Goal: Task Accomplishment & Management: Manage account settings

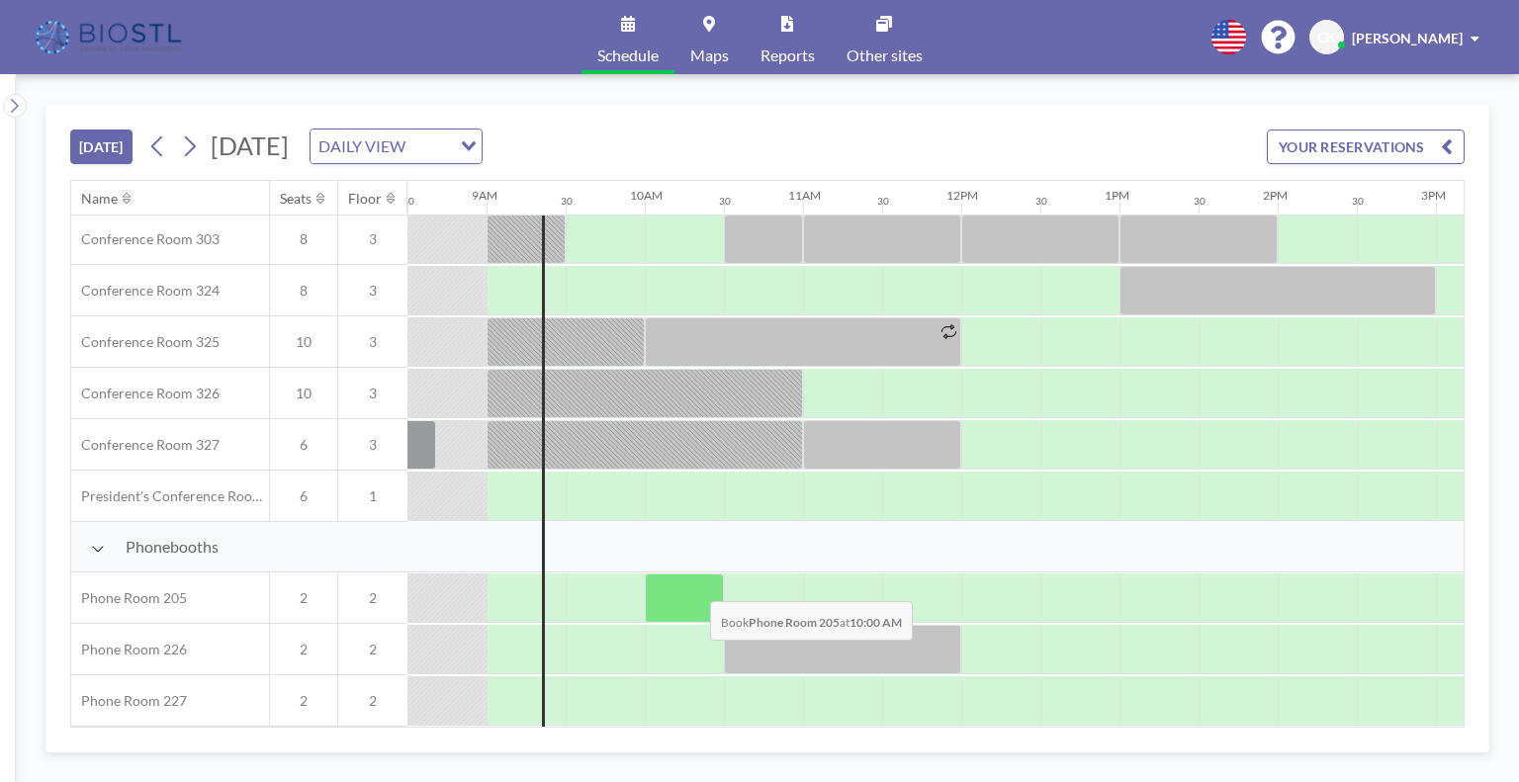
scroll to position [678, 1345]
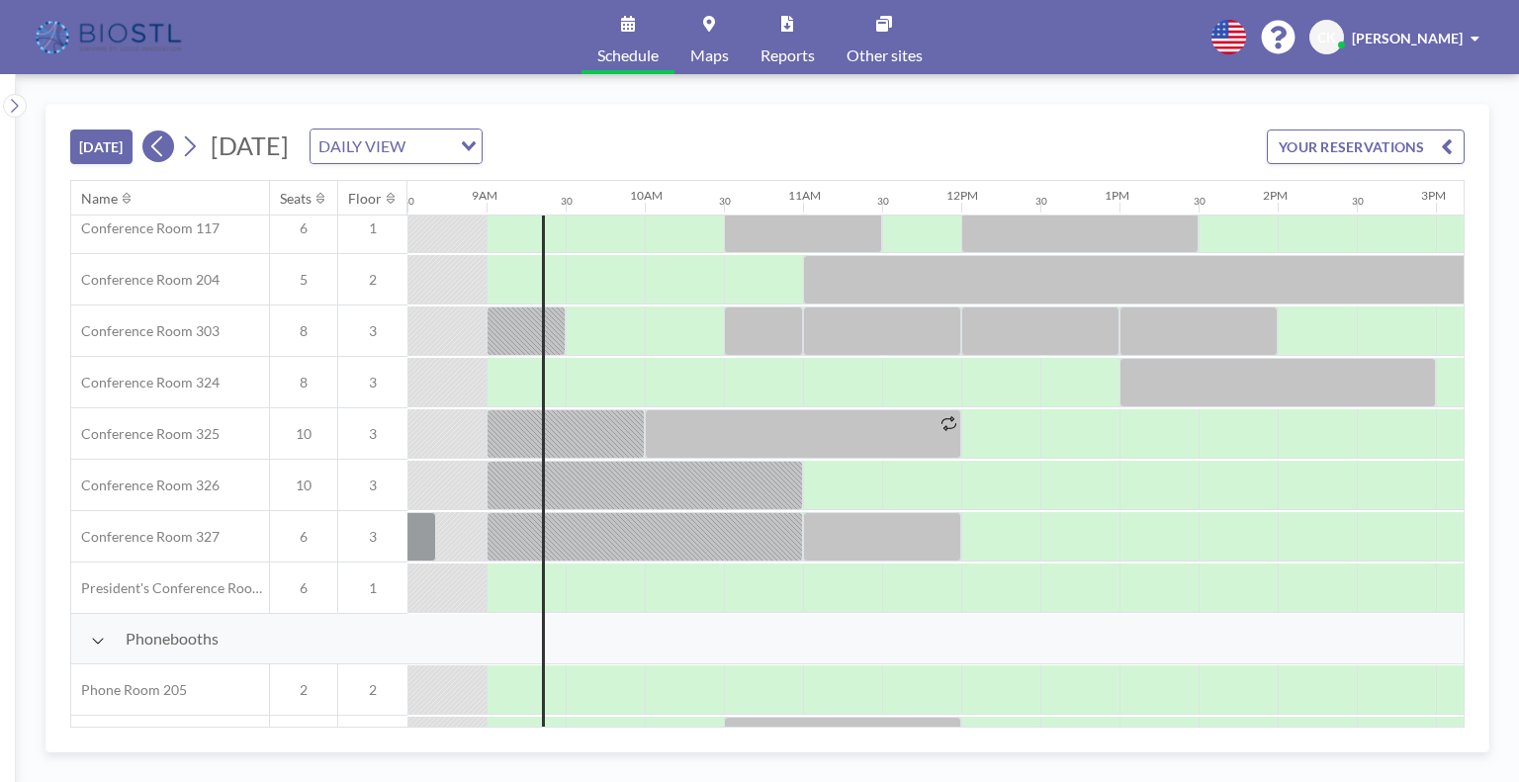
click at [162, 141] on icon at bounding box center [157, 147] width 19 height 30
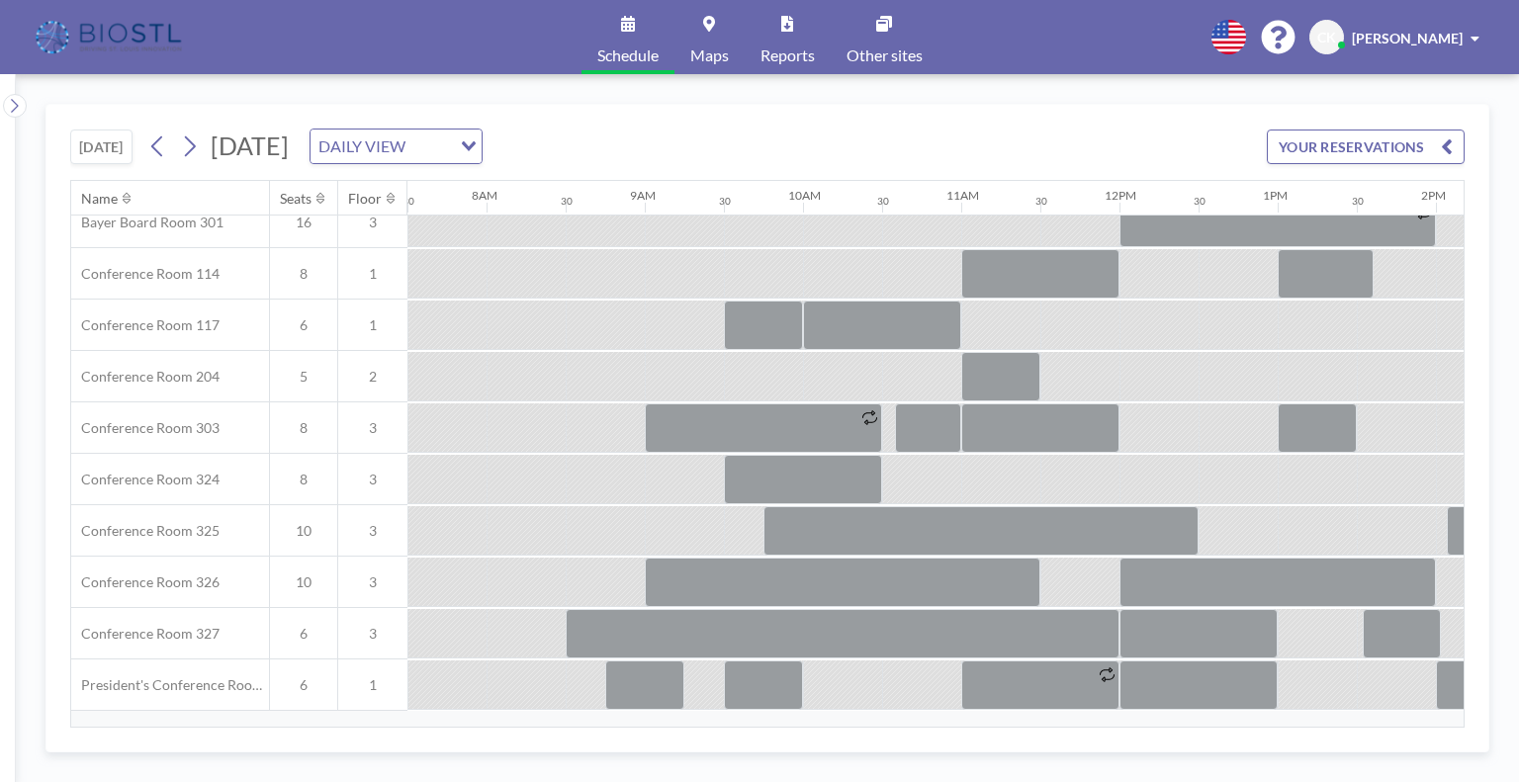
scroll to position [593, 1186]
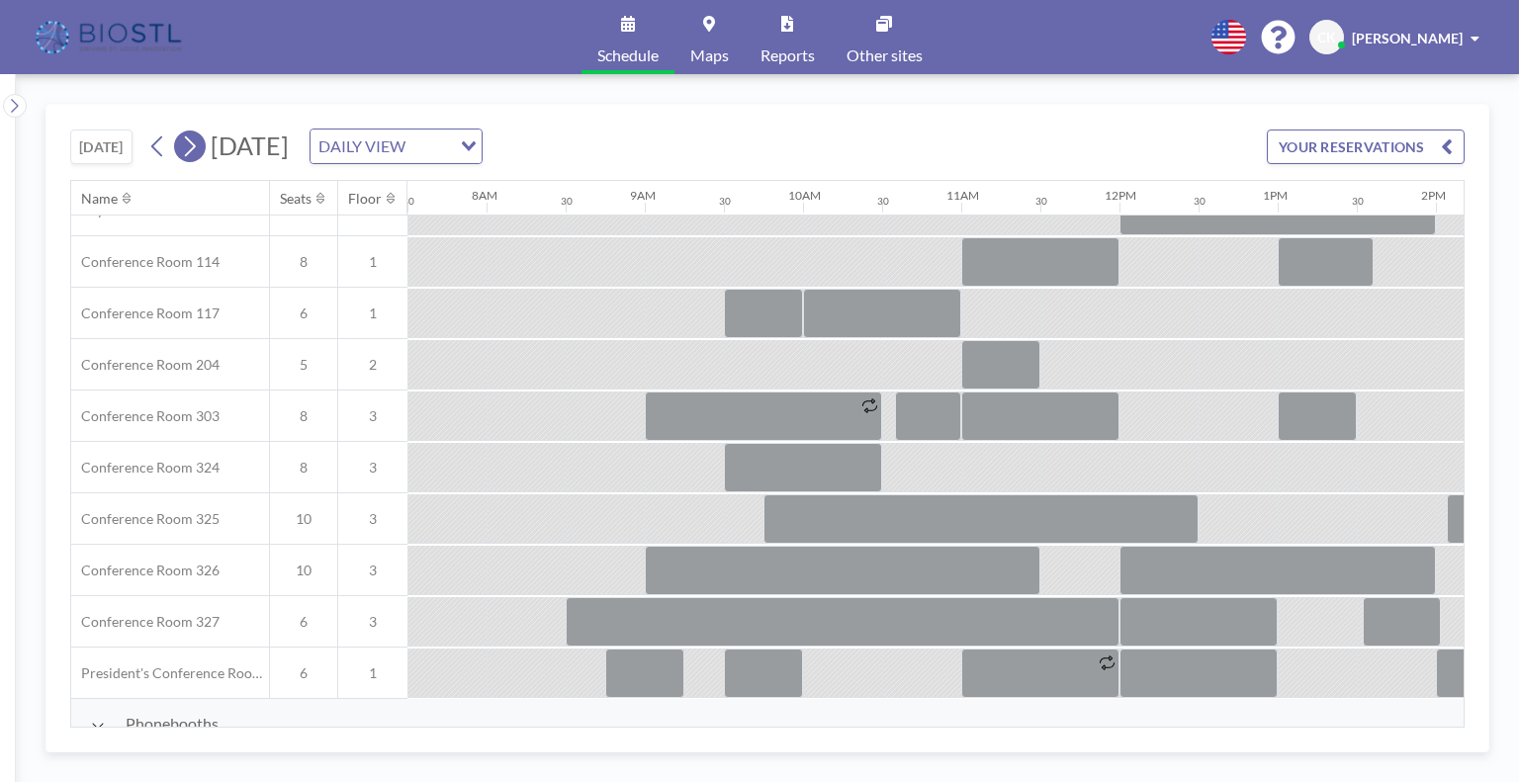
click at [195, 141] on icon at bounding box center [190, 146] width 11 height 21
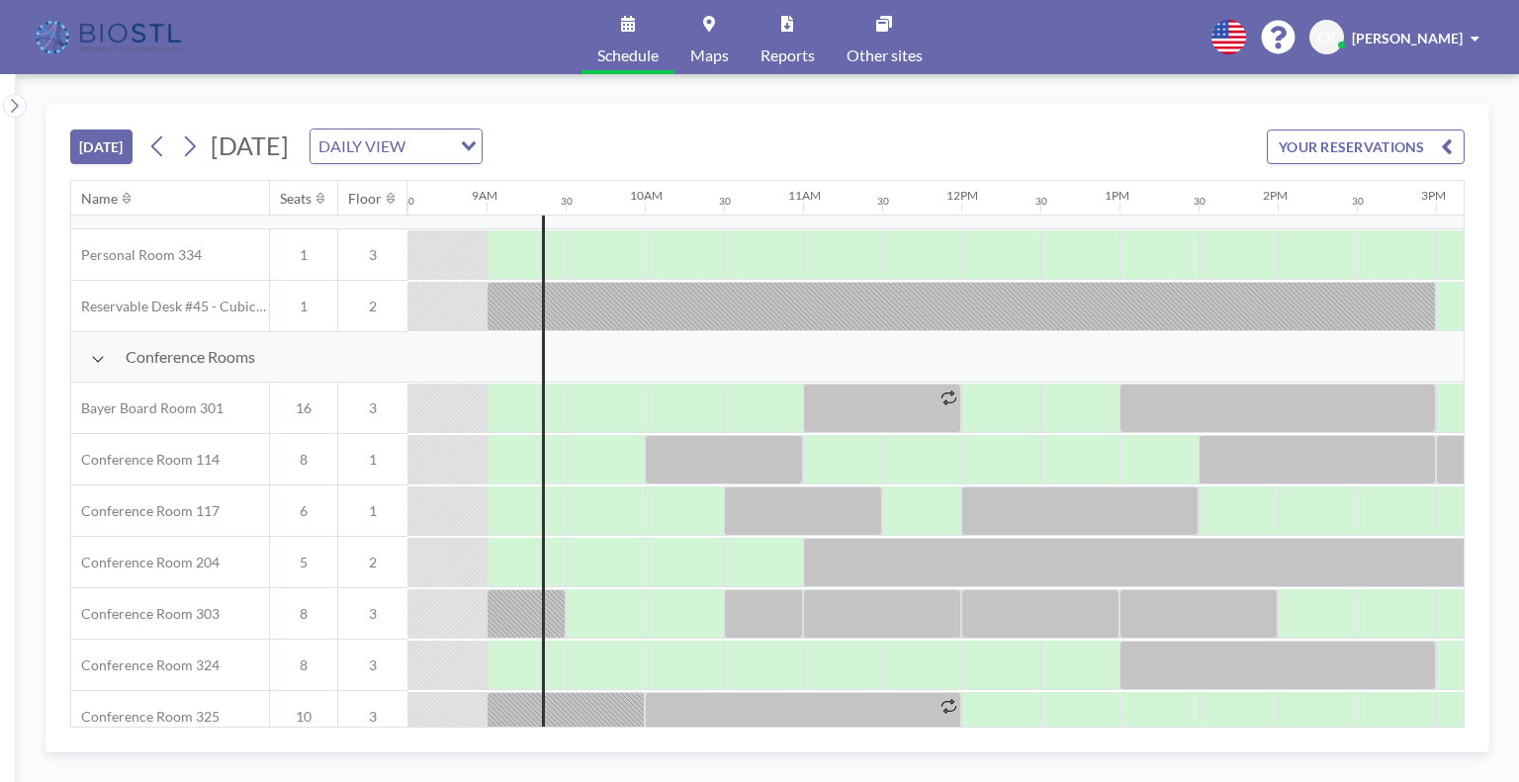
scroll to position [494, 1345]
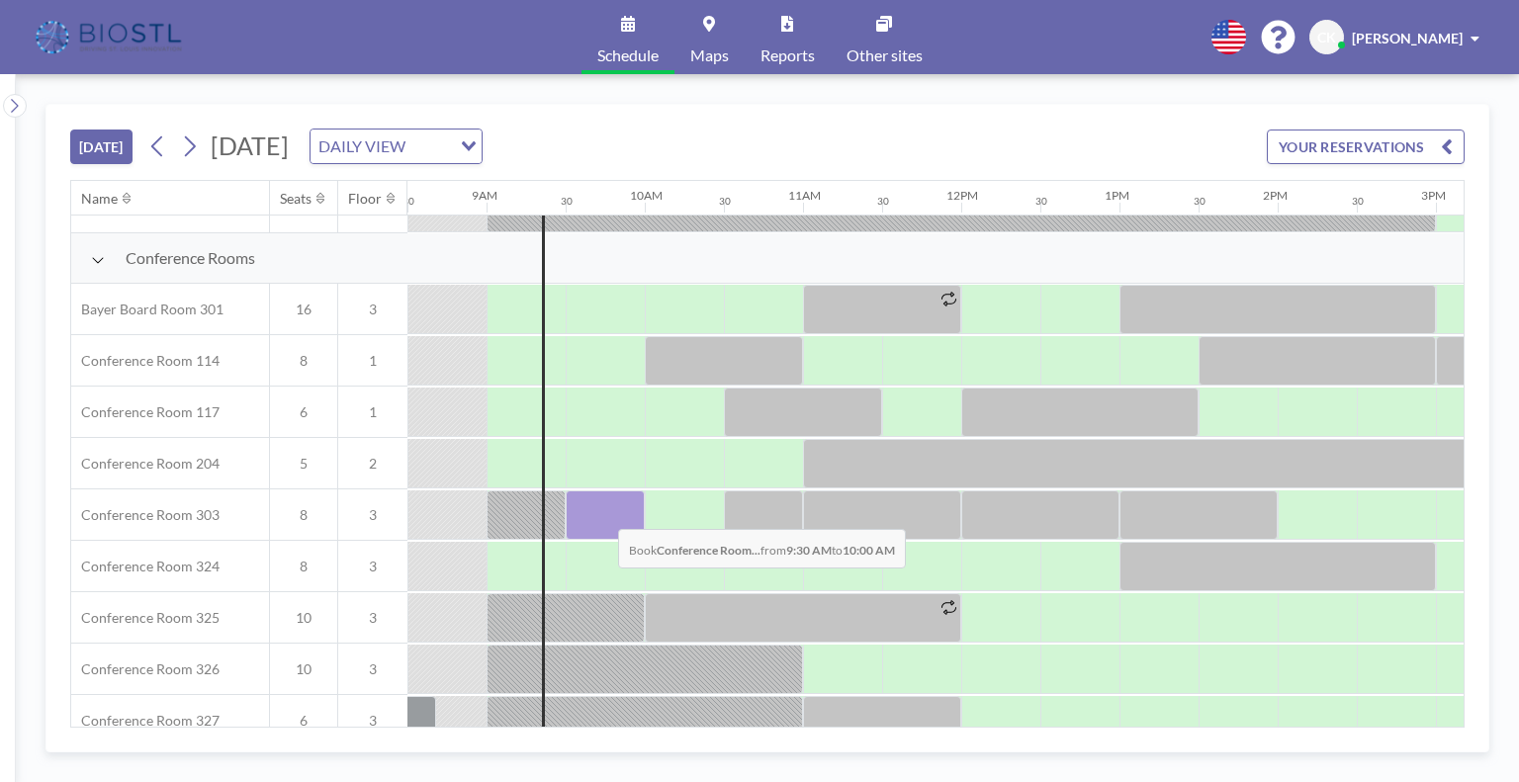
click at [602, 513] on div at bounding box center [605, 514] width 79 height 49
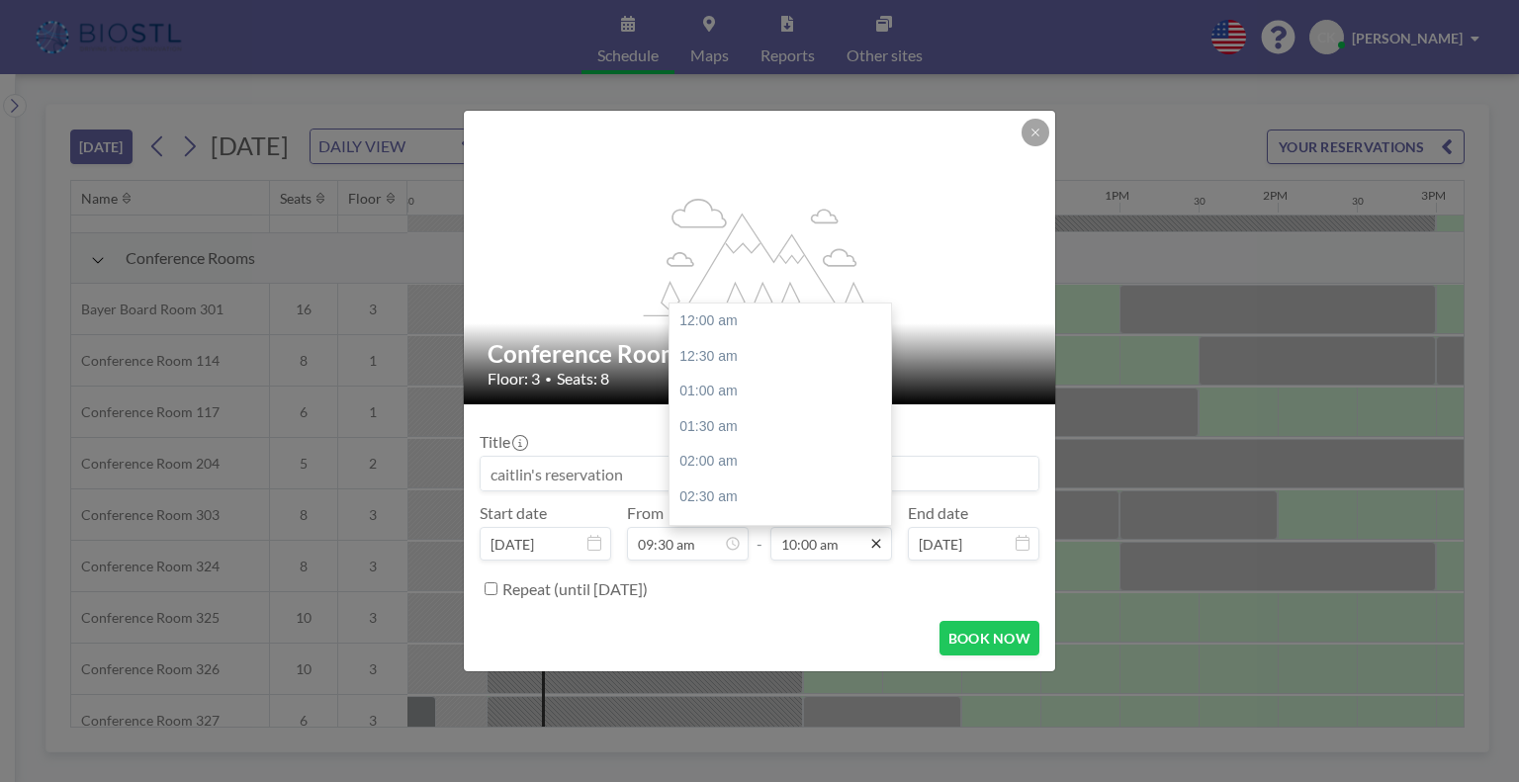
scroll to position [704, 0]
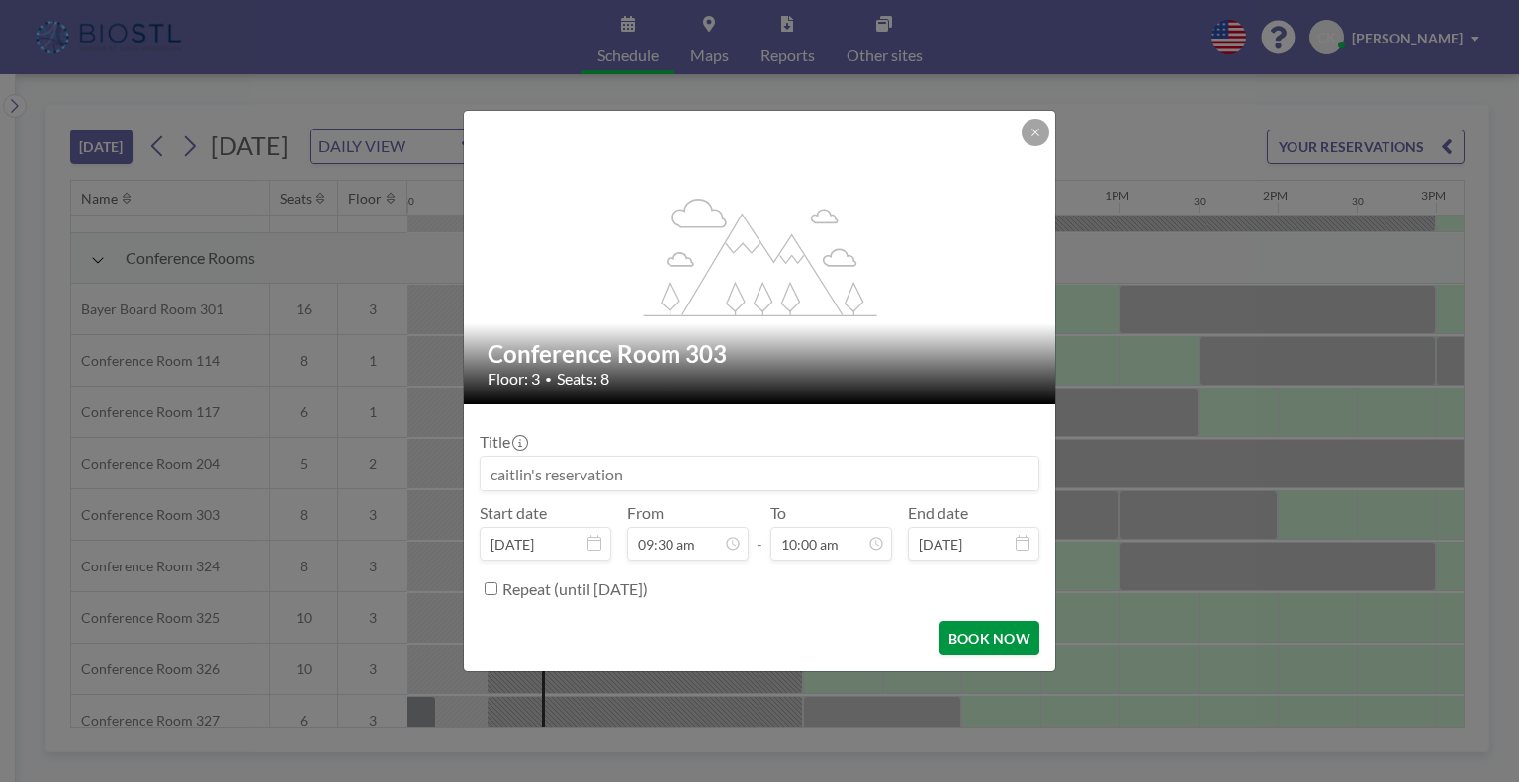
click at [1001, 631] on button "BOOK NOW" at bounding box center [989, 638] width 100 height 35
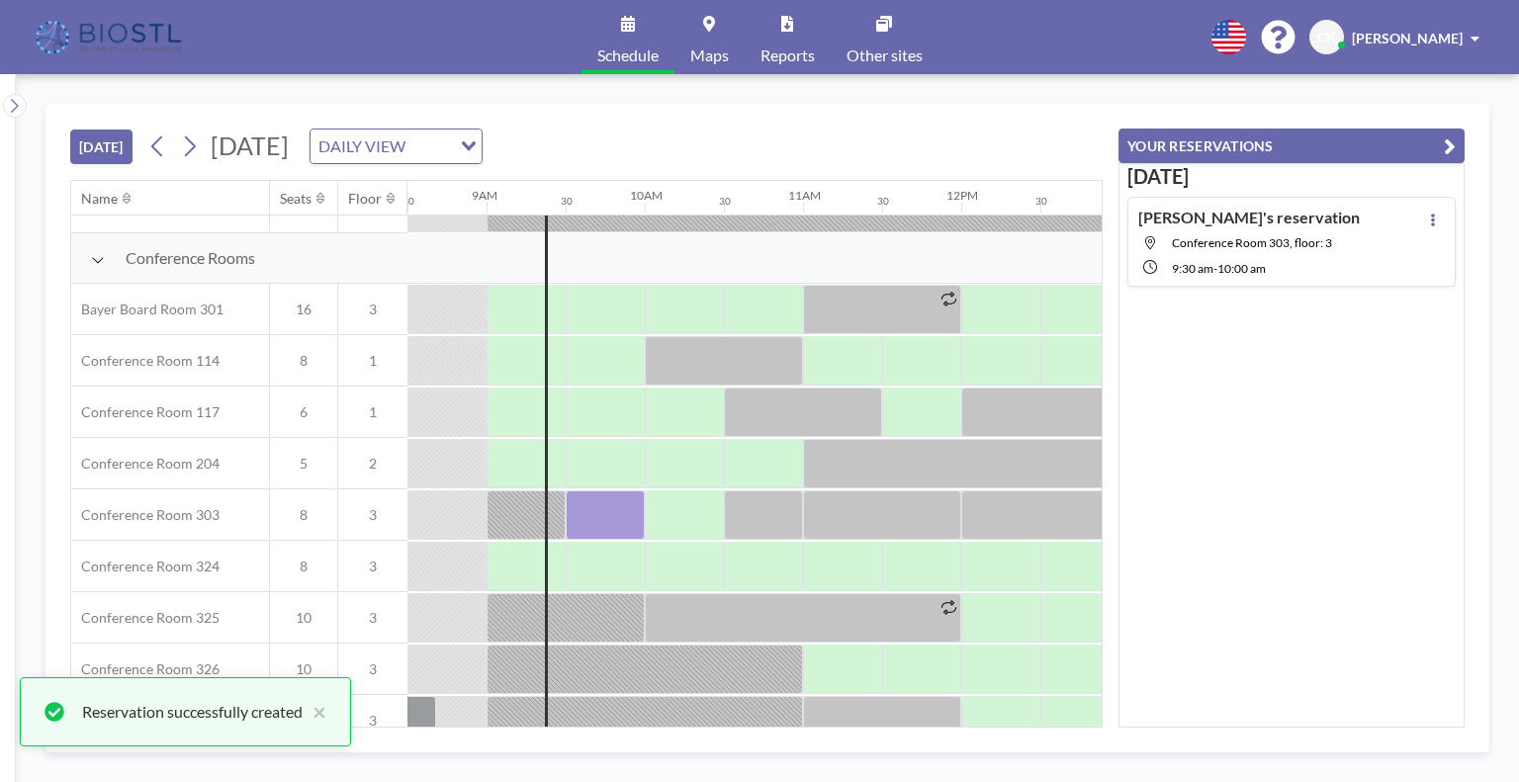
click at [1290, 222] on div "[PERSON_NAME]'s reservation Conference Room 303, floor: 3 9:30 AM - 10:00 AM" at bounding box center [1248, 242] width 221 height 68
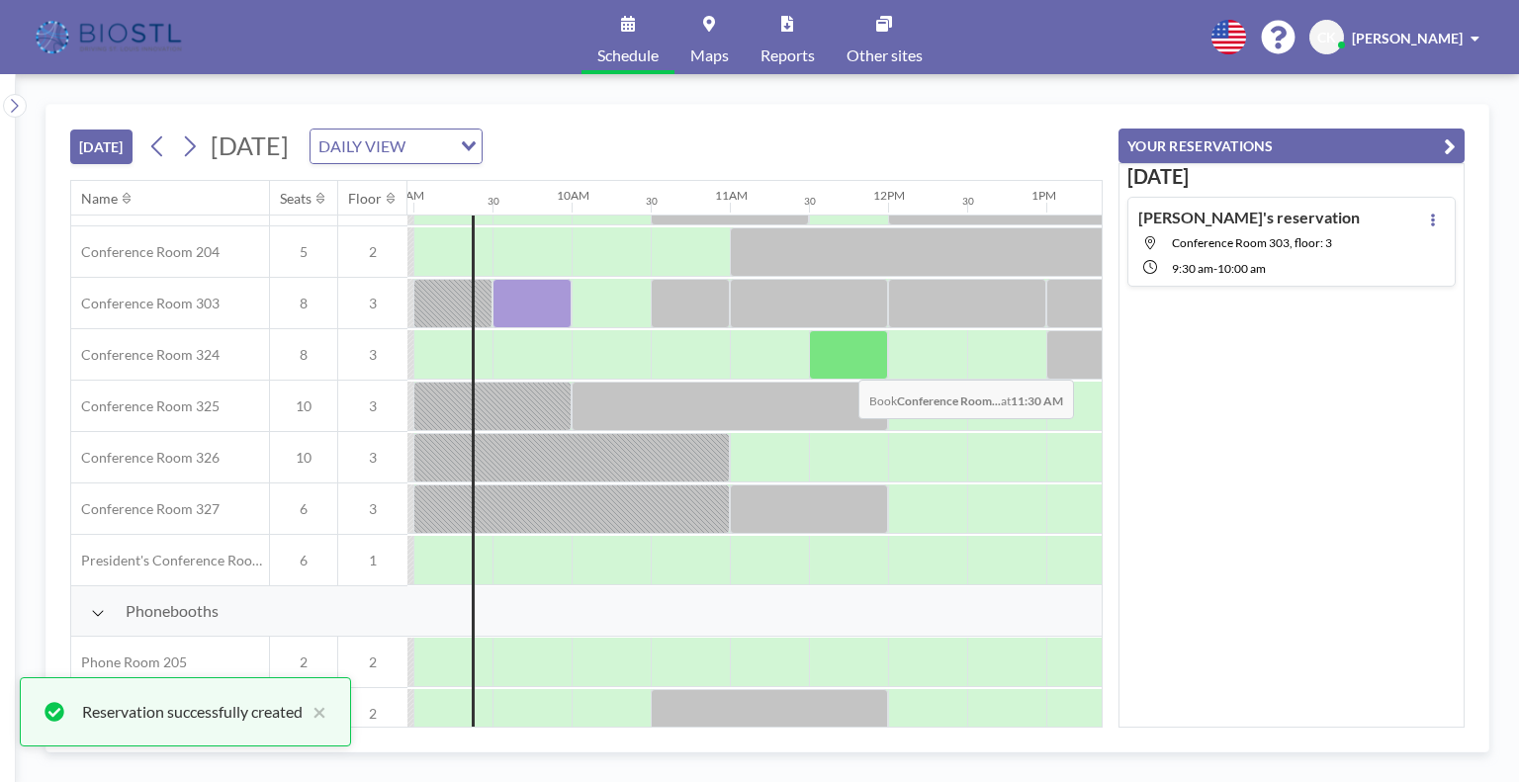
scroll to position [708, 1424]
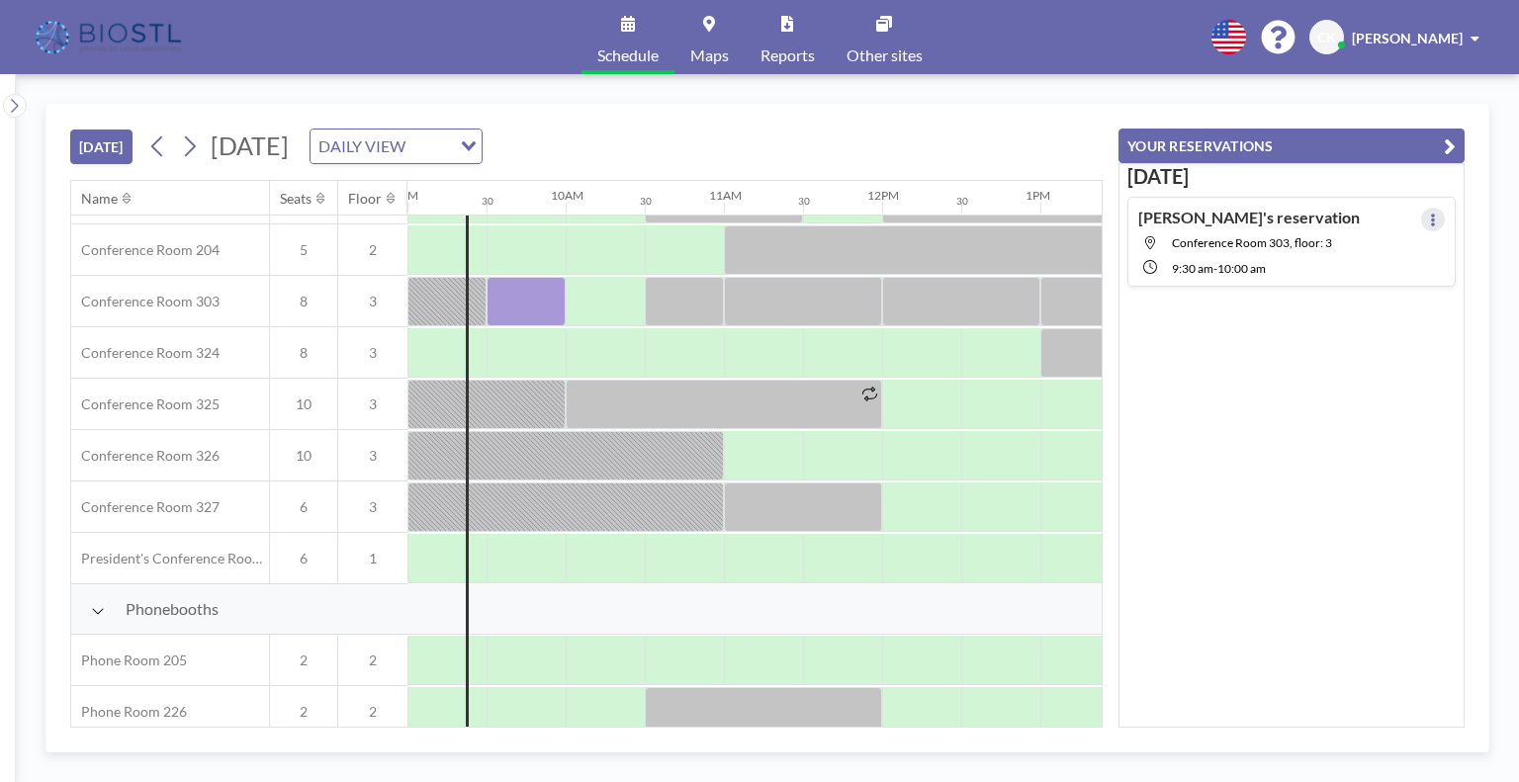
click at [1421, 213] on button at bounding box center [1433, 220] width 24 height 24
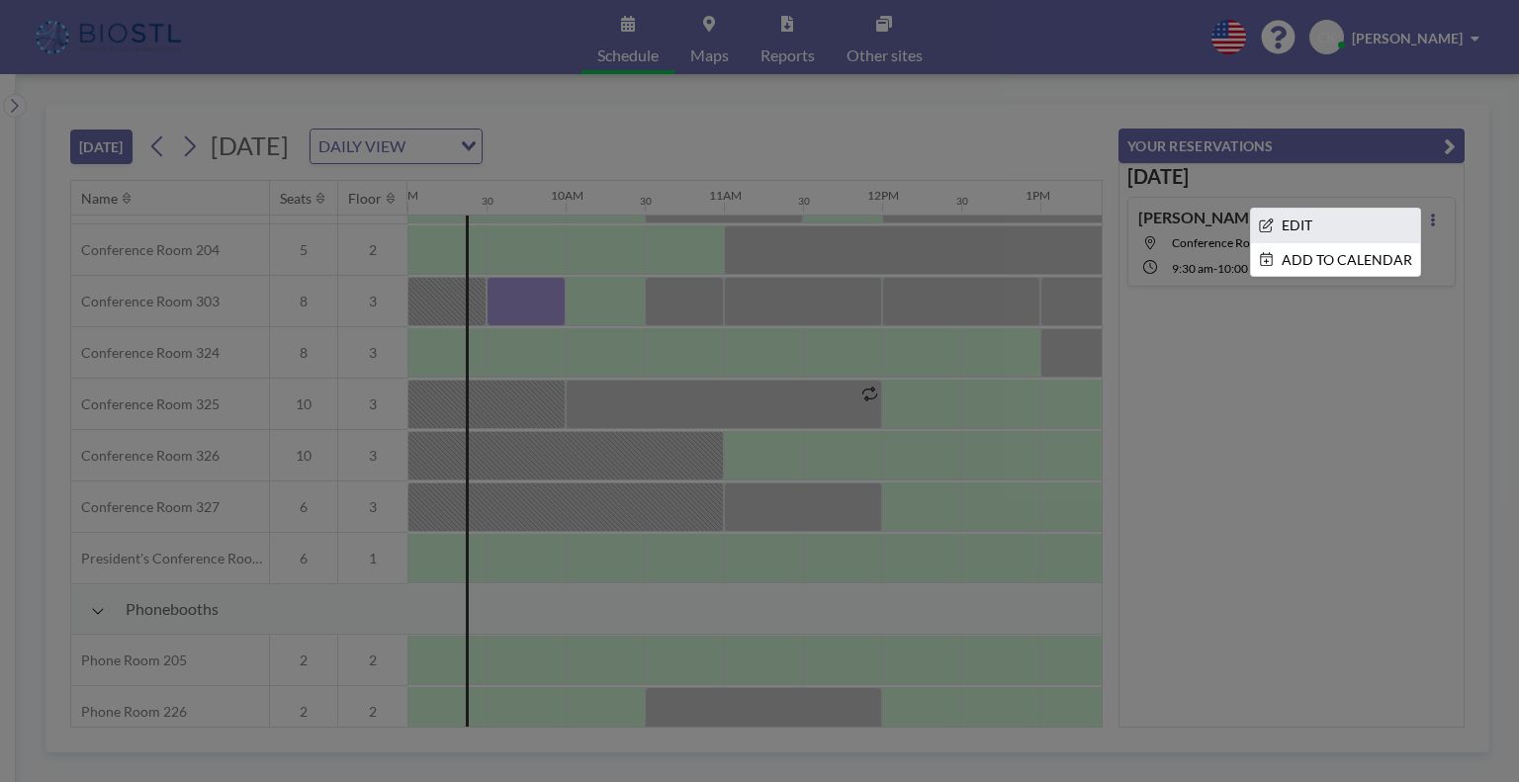
click at [1345, 224] on li "EDIT" at bounding box center [1335, 226] width 169 height 34
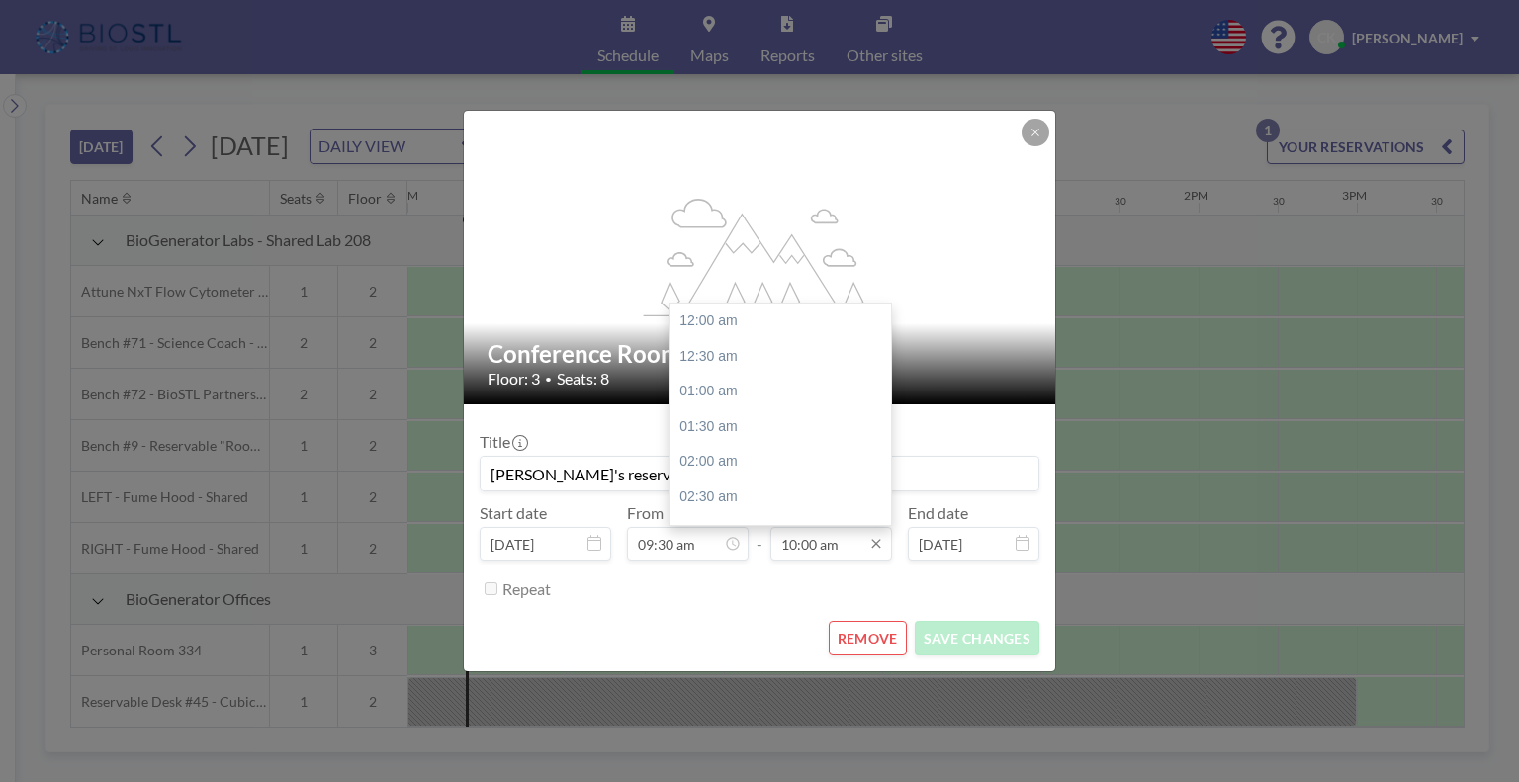
scroll to position [704, 0]
click at [698, 355] on div "10:30 am" at bounding box center [784, 356] width 231 height 36
type input "10:30 am"
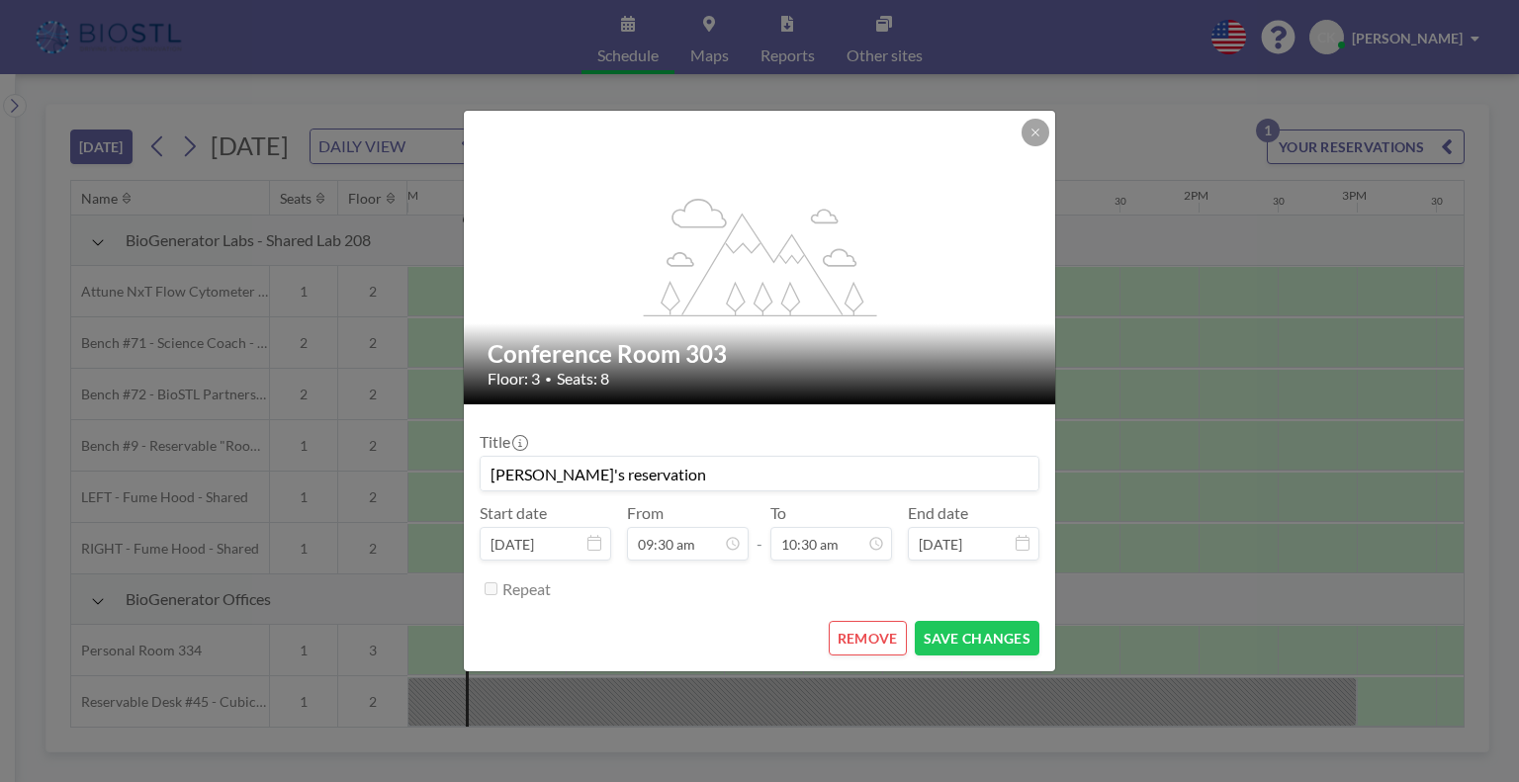
scroll to position [740, 0]
click at [978, 641] on button "SAVE CHANGES" at bounding box center [977, 638] width 125 height 35
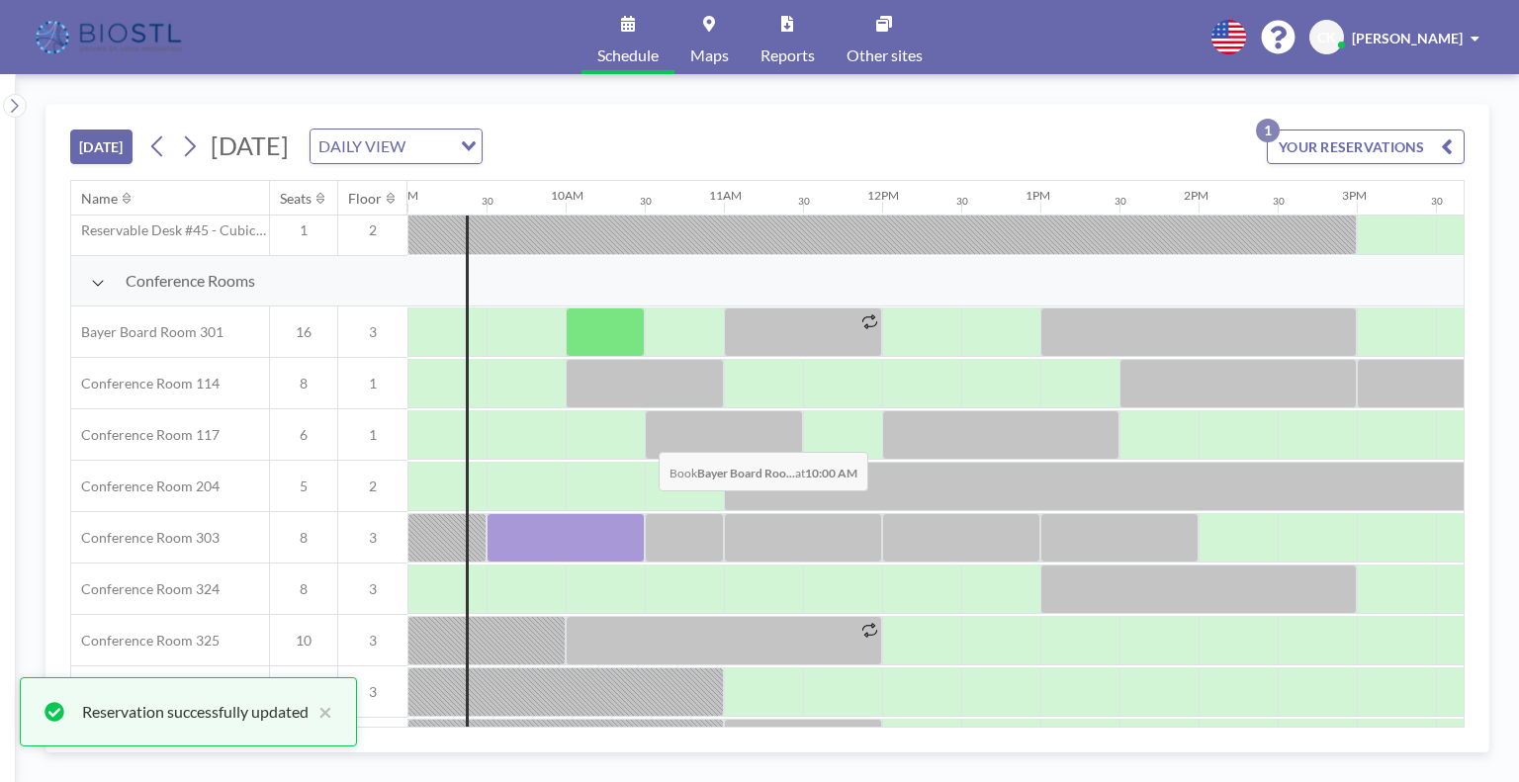
scroll to position [579, 1424]
